Goal: Task Accomplishment & Management: Use online tool/utility

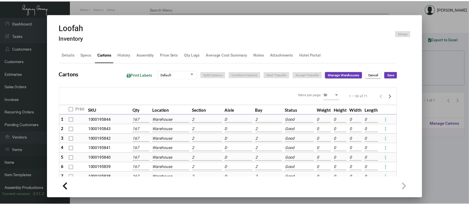
scroll to position [55, 0]
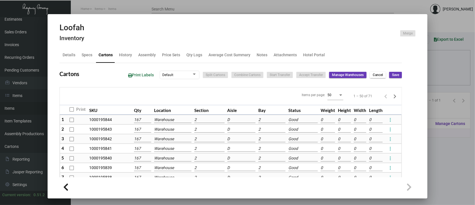
click at [438, 156] on div at bounding box center [237, 102] width 475 height 205
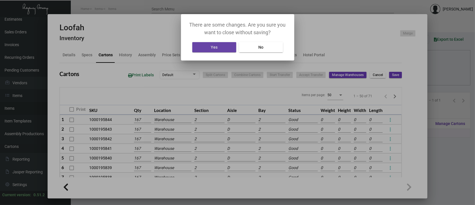
click at [226, 48] on button "Yes" at bounding box center [214, 47] width 44 height 10
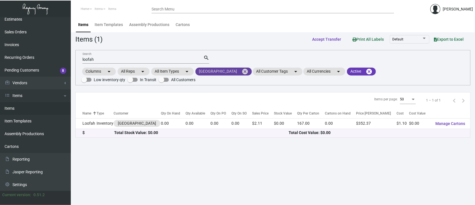
click at [242, 71] on mat-icon "cancel" at bounding box center [245, 71] width 7 height 7
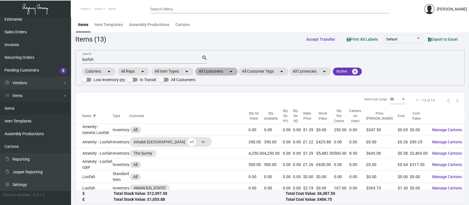
click at [213, 71] on mat-chip "All Customers arrow_drop_down" at bounding box center [216, 72] width 42 height 8
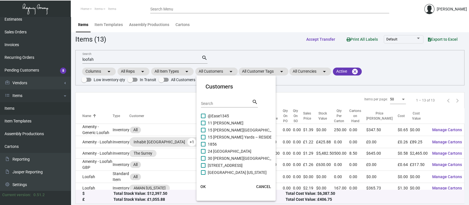
click at [205, 101] on div "Search" at bounding box center [226, 103] width 51 height 9
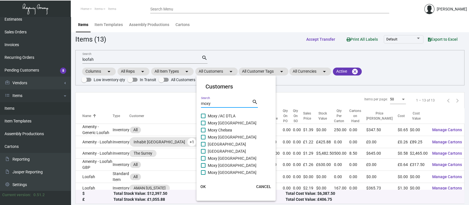
type input "moxy"
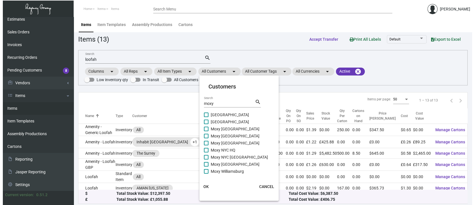
scroll to position [30, 0]
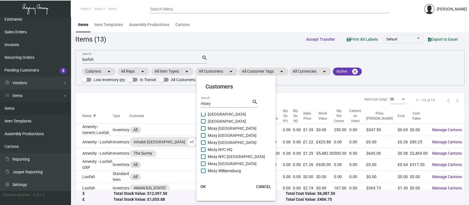
click at [203, 155] on span at bounding box center [203, 157] width 5 height 5
click at [203, 159] on input "Moxy NYC [GEOGRAPHIC_DATA]" at bounding box center [203, 159] width 0 height 0
checkbox input "true"
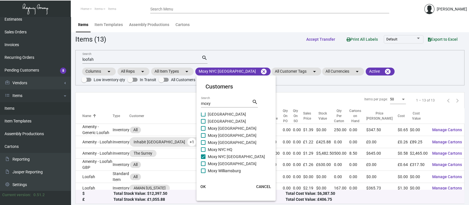
click at [204, 187] on span "OK" at bounding box center [203, 187] width 5 height 5
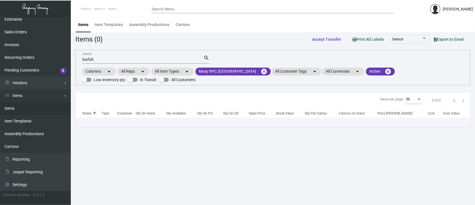
click at [106, 61] on input "loofah" at bounding box center [142, 60] width 121 height 5
type input "l"
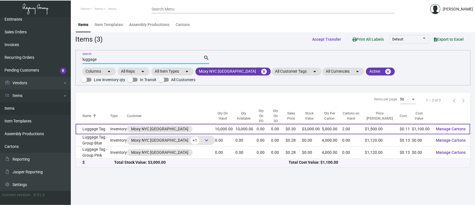
type input "luggage"
click at [453, 127] on span "Manage Cartons" at bounding box center [451, 129] width 30 height 5
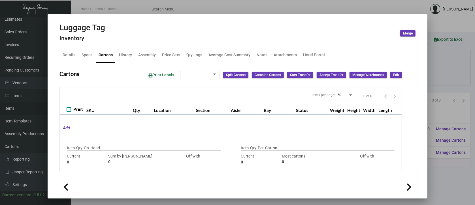
type input "10,000"
type input "10000"
type input "0"
type input "5,000"
type input "5000"
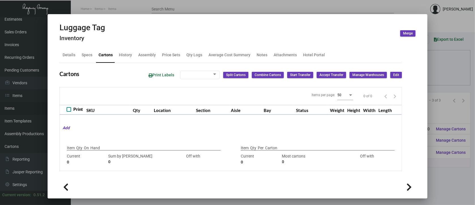
type input "0"
